Goal: Task Accomplishment & Management: Manage account settings

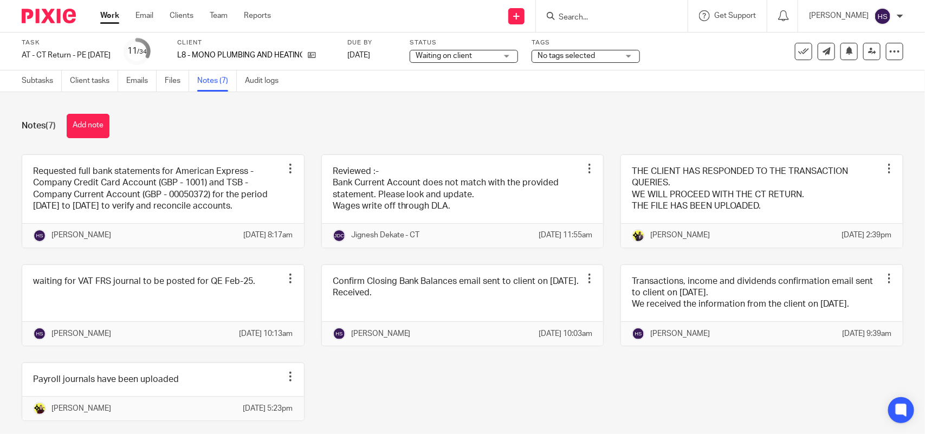
scroll to position [72, 0]
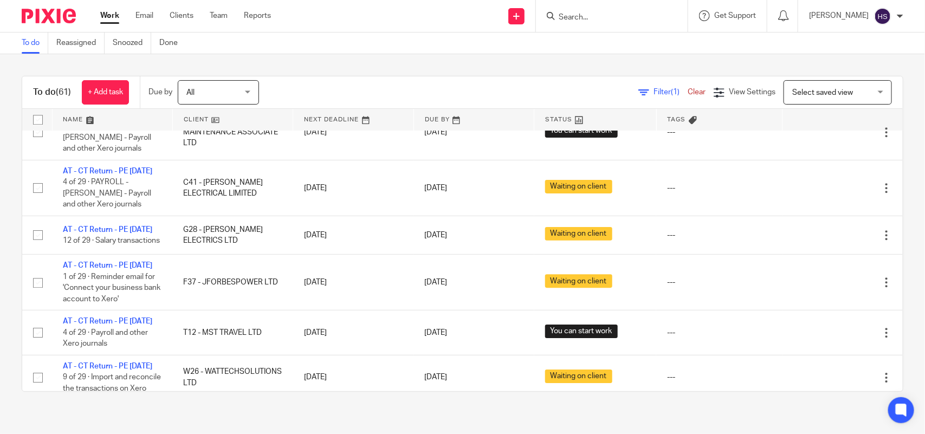
scroll to position [869, 0]
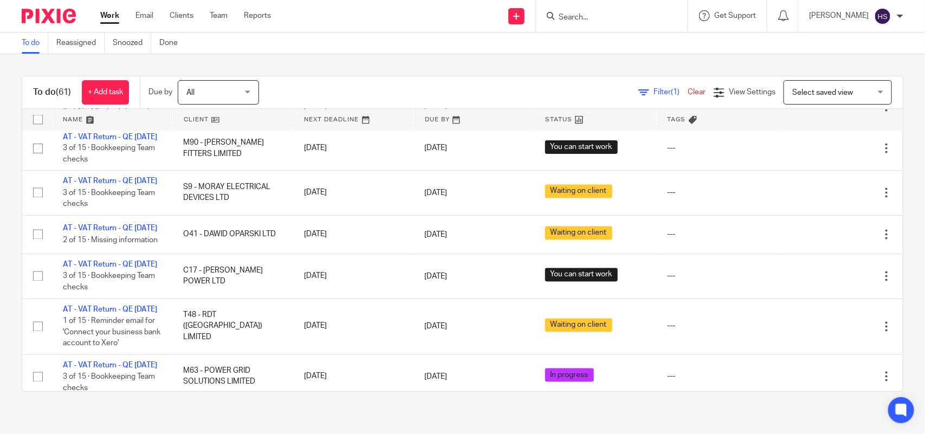
click at [107, 57] on link "AT - VAT Return - QE [DATE]" at bounding box center [110, 54] width 94 height 8
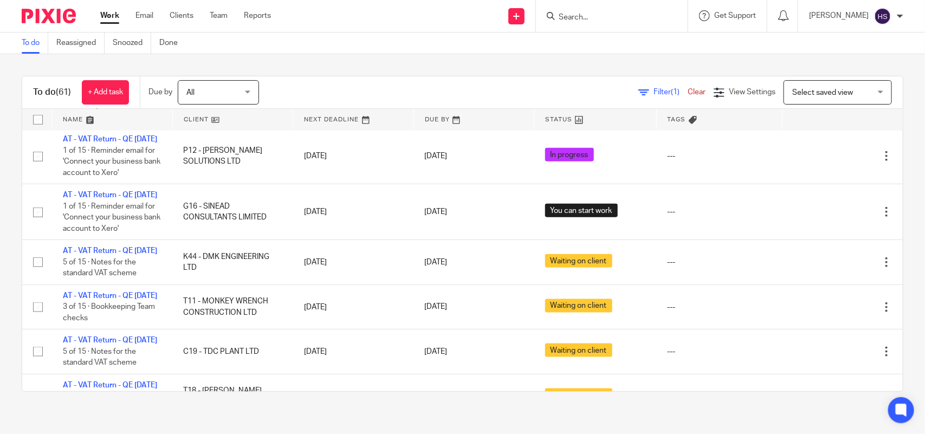
scroll to position [542, 0]
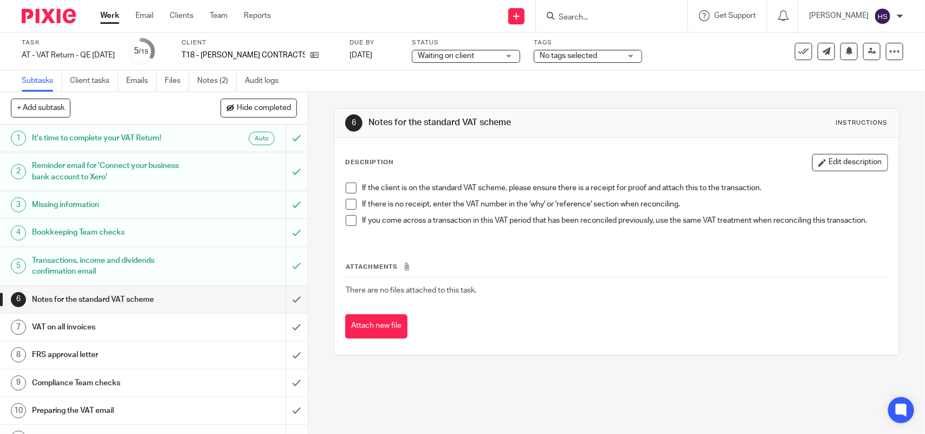
click at [221, 70] on link "Notes (2)" at bounding box center [217, 80] width 40 height 21
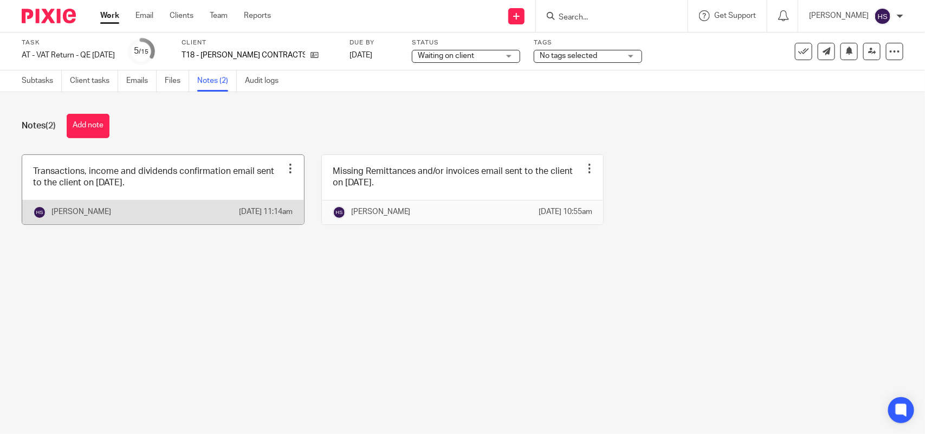
click at [212, 171] on link at bounding box center [163, 189] width 282 height 69
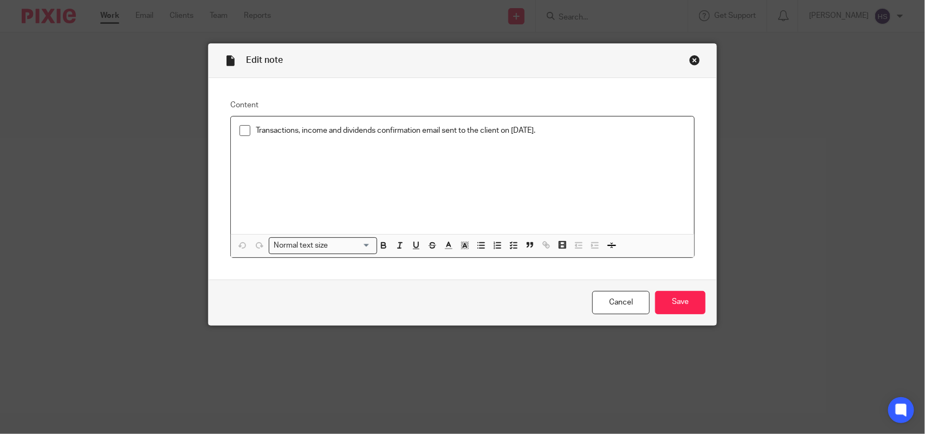
click at [689, 64] on div "Close this dialog window" at bounding box center [694, 60] width 11 height 11
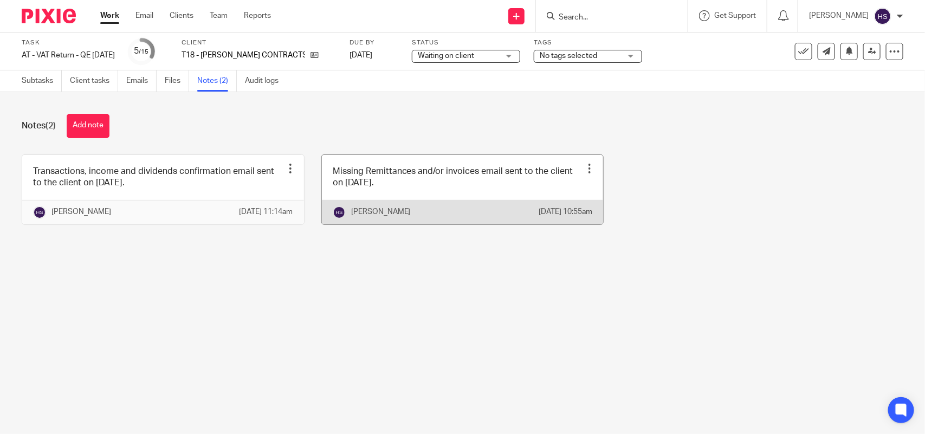
click at [481, 204] on link at bounding box center [463, 189] width 282 height 69
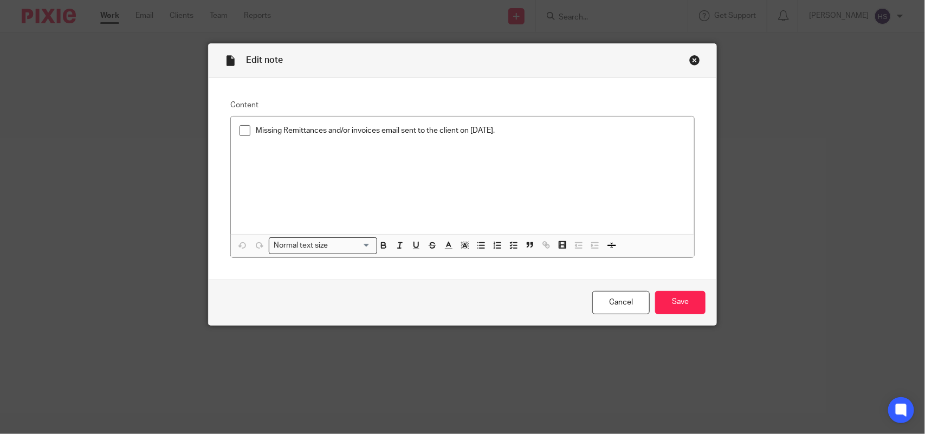
click at [689, 60] on div "Close this dialog window" at bounding box center [694, 60] width 11 height 11
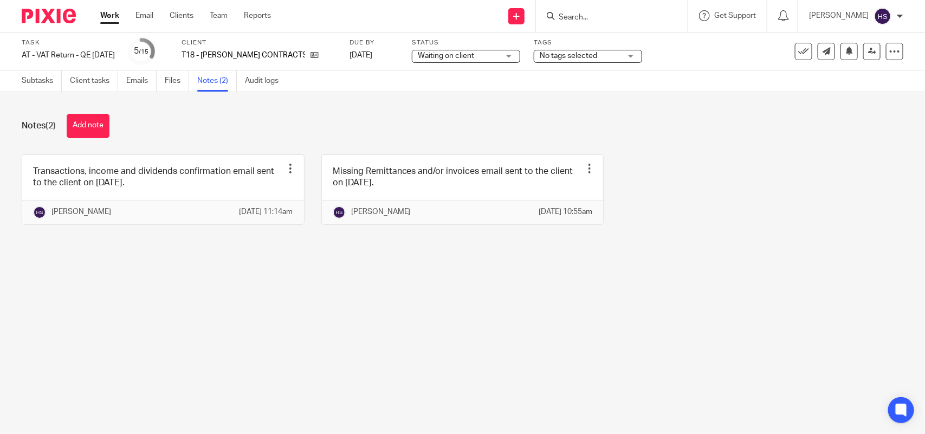
click at [317, 127] on div "Notes (2) Add note" at bounding box center [463, 126] width 882 height 24
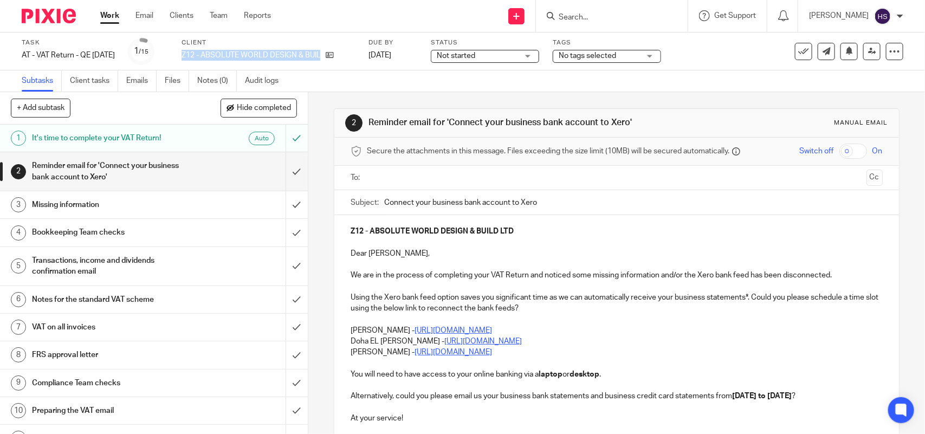
drag, startPoint x: 193, startPoint y: 55, endPoint x: 365, endPoint y: 57, distance: 171.8
click at [365, 57] on div "Task AT - VAT Return - QE [DATE] Save AT - VAT Return - QE [DATE] 1 /15 Client …" at bounding box center [389, 51] width 735 height 26
copy div "Z12 - ABSOLUTE WORLD DESIGN & BUILD LTD"
click at [737, 53] on div "Task AT - VAT Return - QE [DATE] Save AT - VAT Return - QE [DATE] 1 /15 Client …" at bounding box center [389, 51] width 735 height 26
